Goal: Check status: Check status

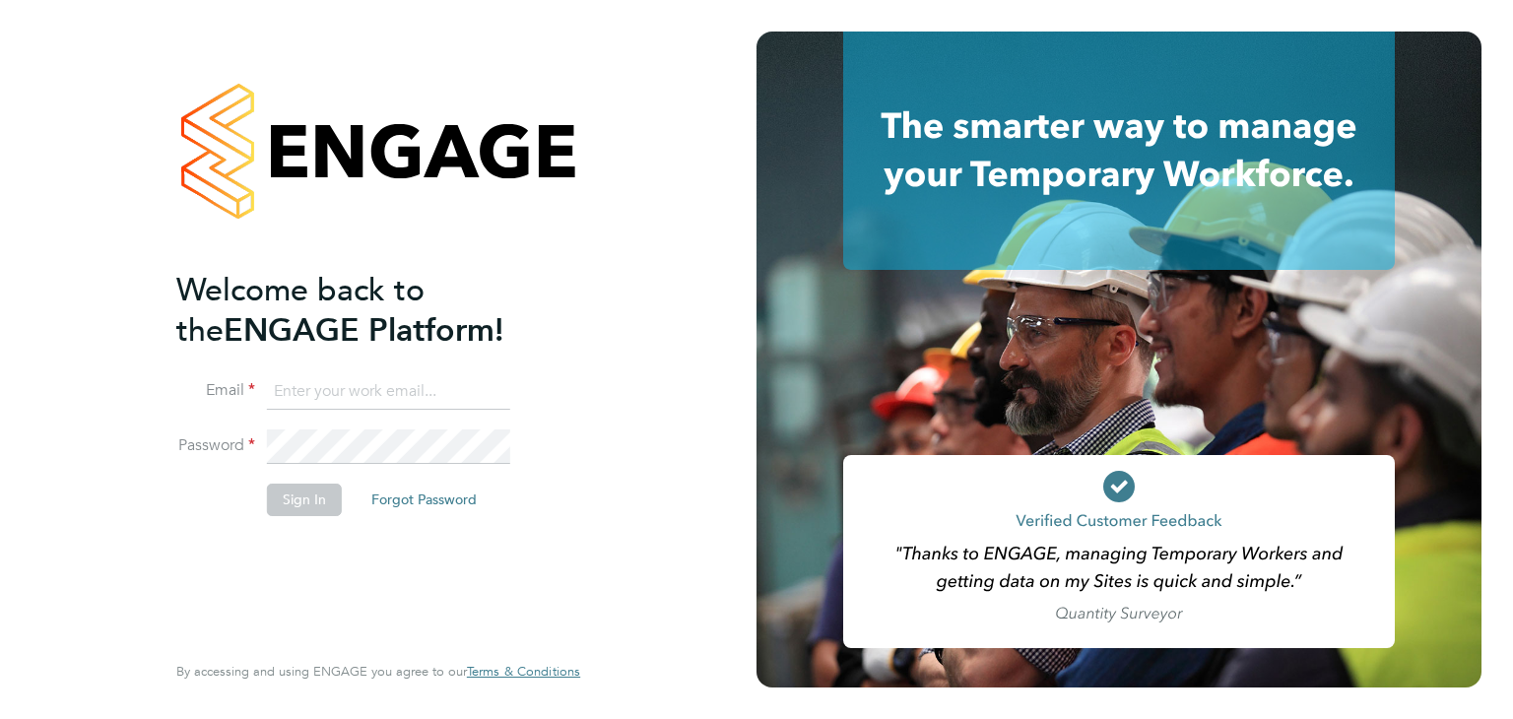
type input "anthonymcnicholas@legacie.co.uk"
click at [284, 495] on button "Sign In" at bounding box center [304, 500] width 75 height 32
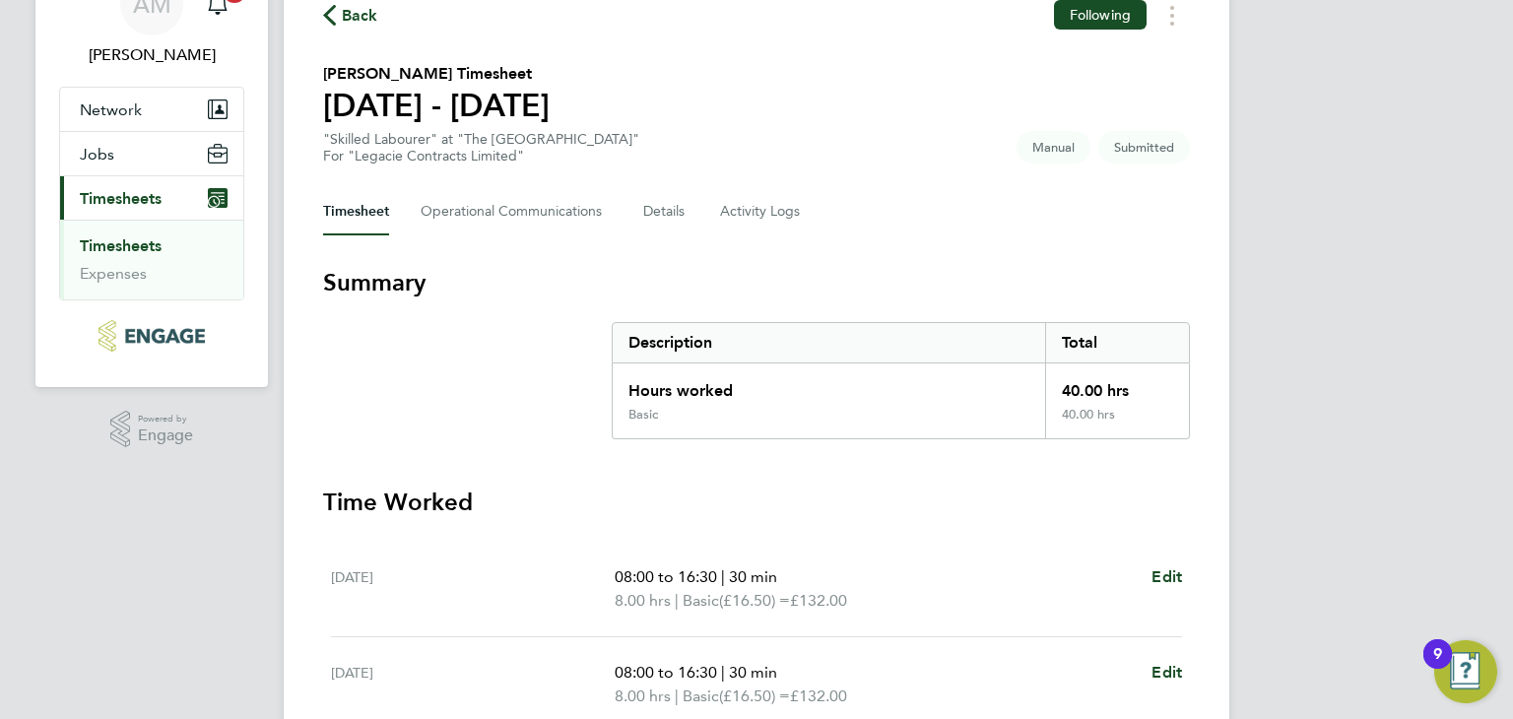
scroll to position [99, 0]
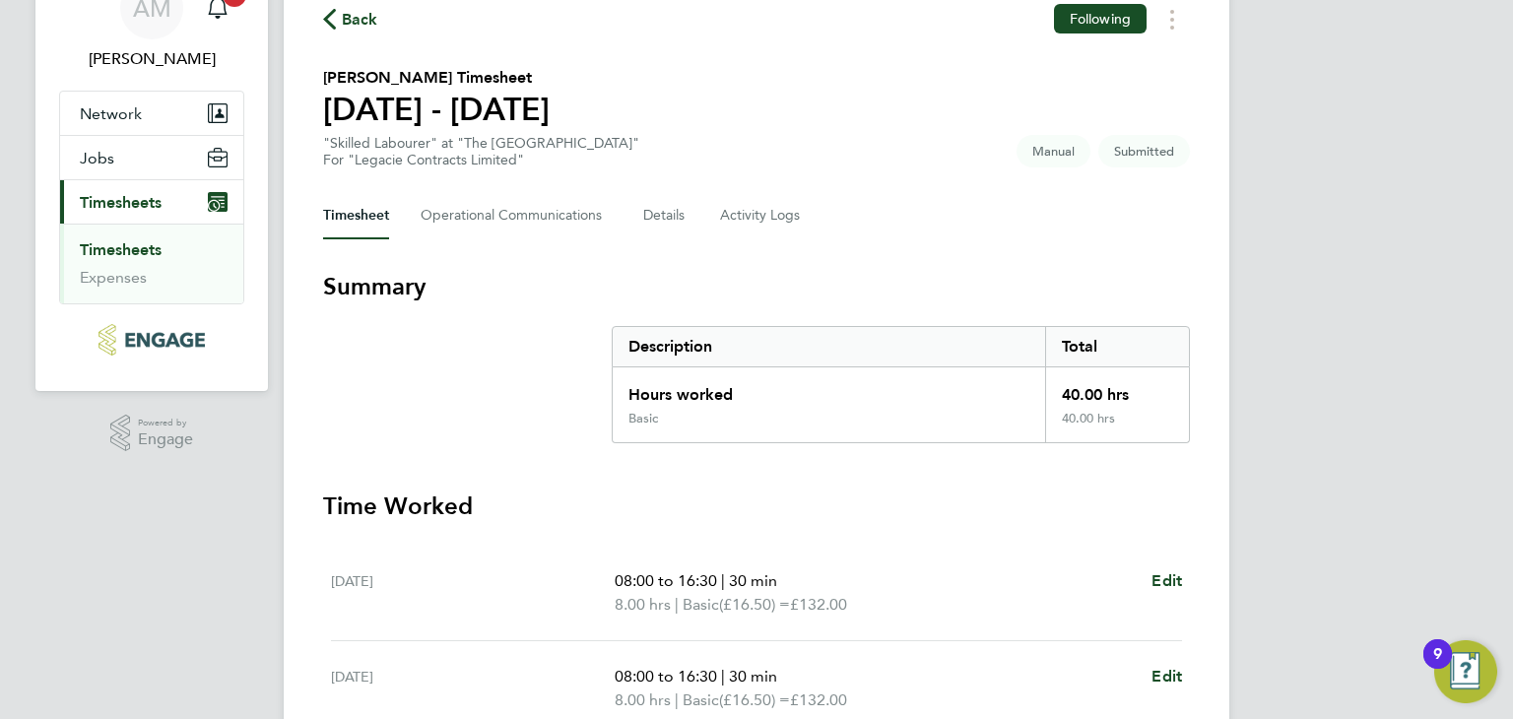
click at [485, 405] on section "Summary Description Total Hours worked 40.00 hrs Basic 40.00 hrs" at bounding box center [756, 357] width 867 height 172
click at [90, 248] on link "Timesheets" at bounding box center [121, 249] width 82 height 19
